Goal: Task Accomplishment & Management: Complete application form

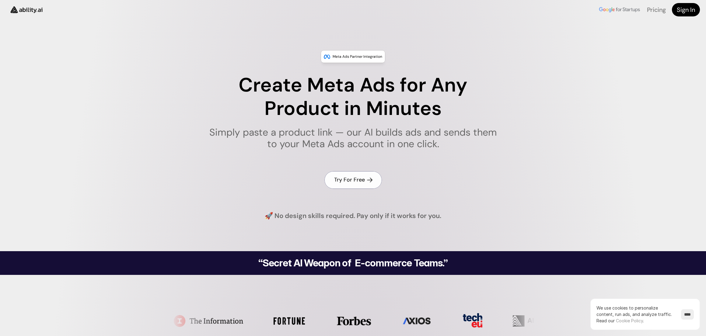
click at [356, 179] on h4 "Try For Free" at bounding box center [349, 180] width 31 height 8
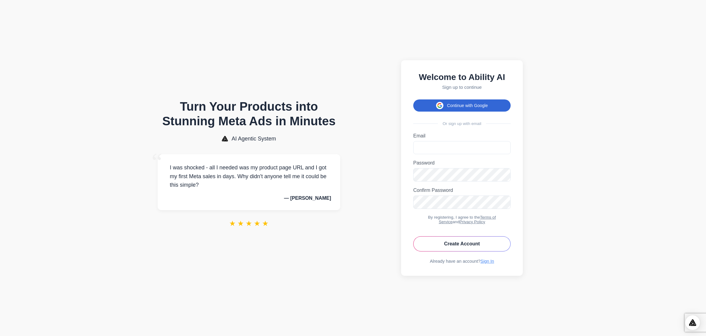
click at [475, 106] on button "Continue with Google" at bounding box center [461, 106] width 97 height 12
